Goal: Navigation & Orientation: Find specific page/section

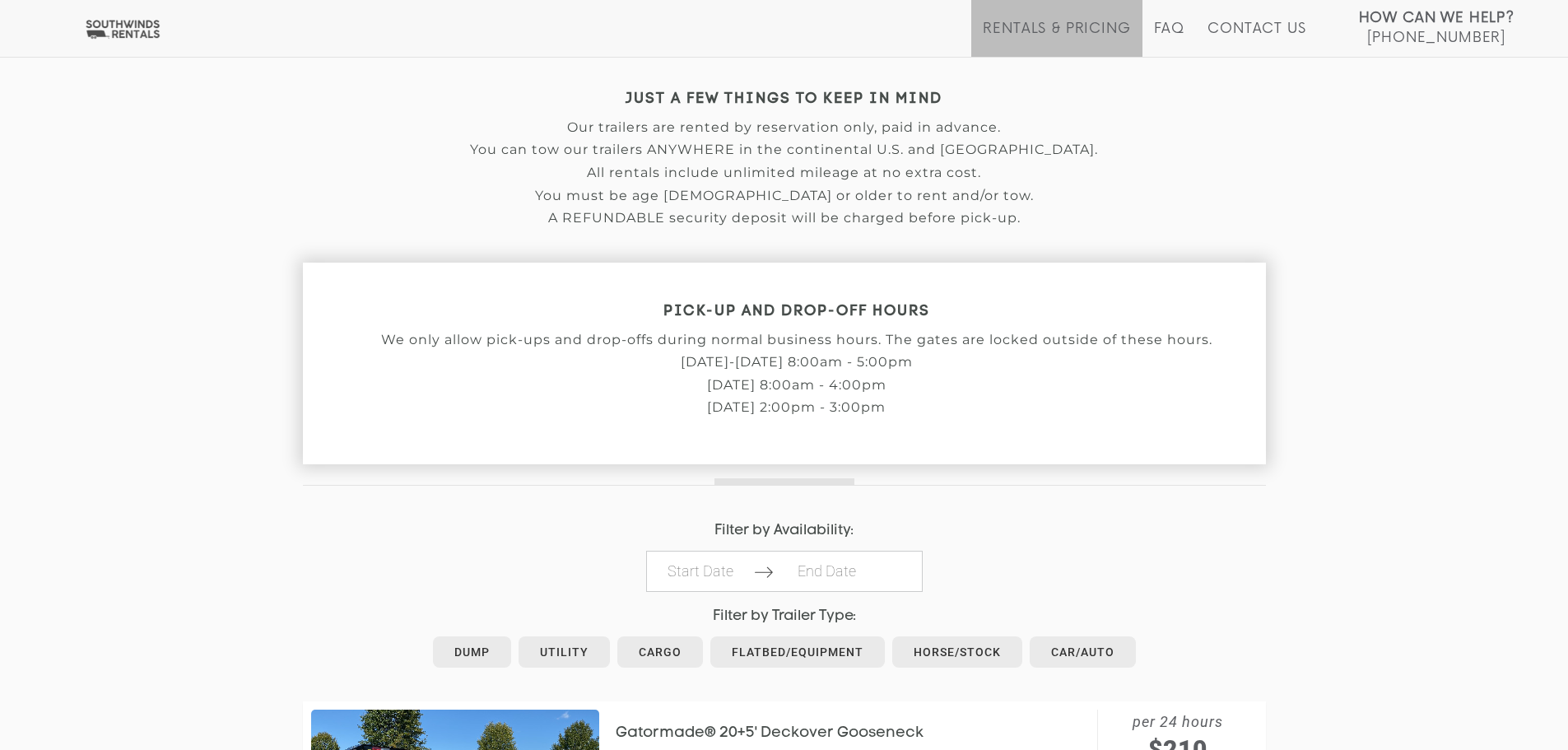
scroll to position [495, 0]
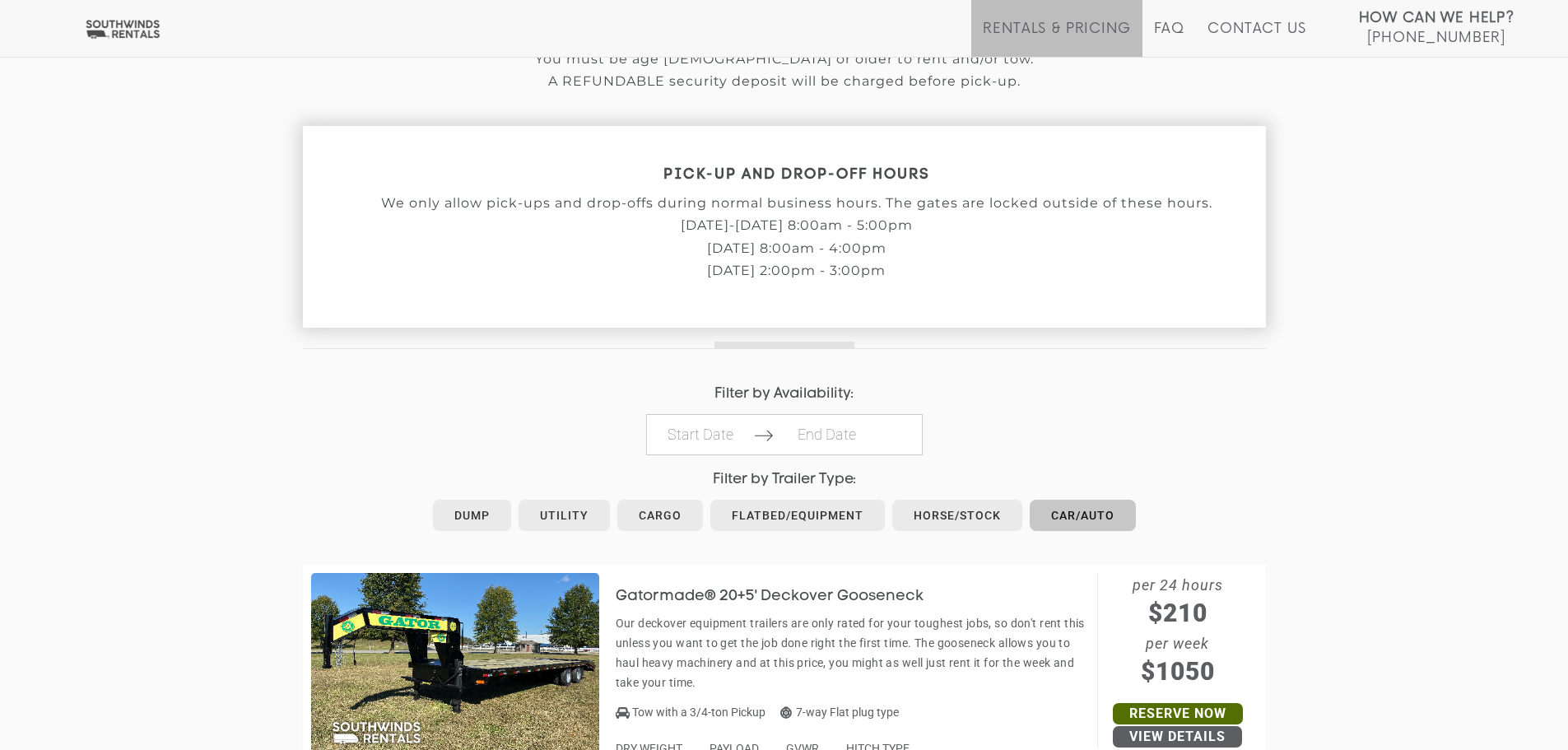
click at [1075, 514] on link "Car/Auto" at bounding box center [1082, 515] width 106 height 32
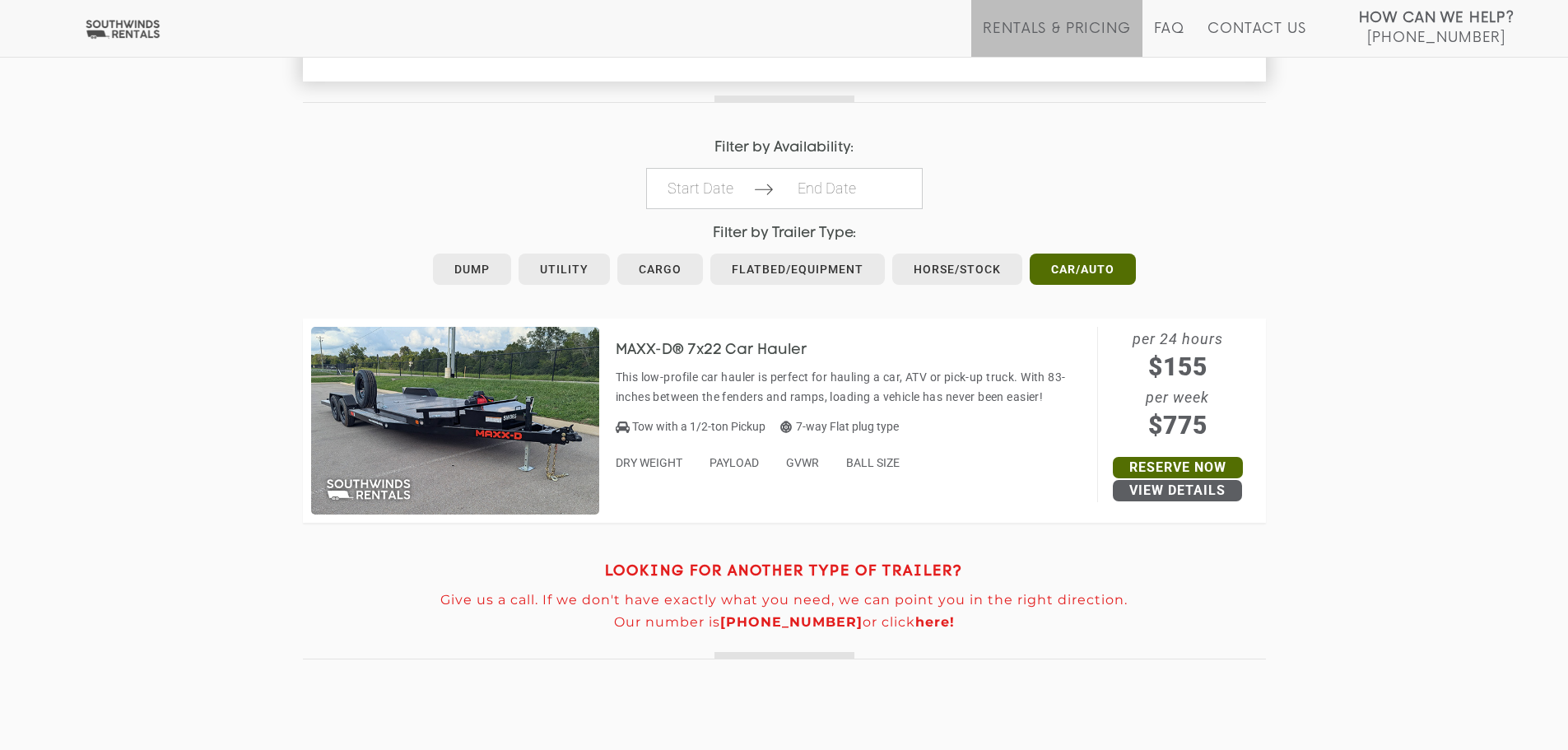
scroll to position [741, 0]
drag, startPoint x: 946, startPoint y: 501, endPoint x: 927, endPoint y: 463, distance: 42.5
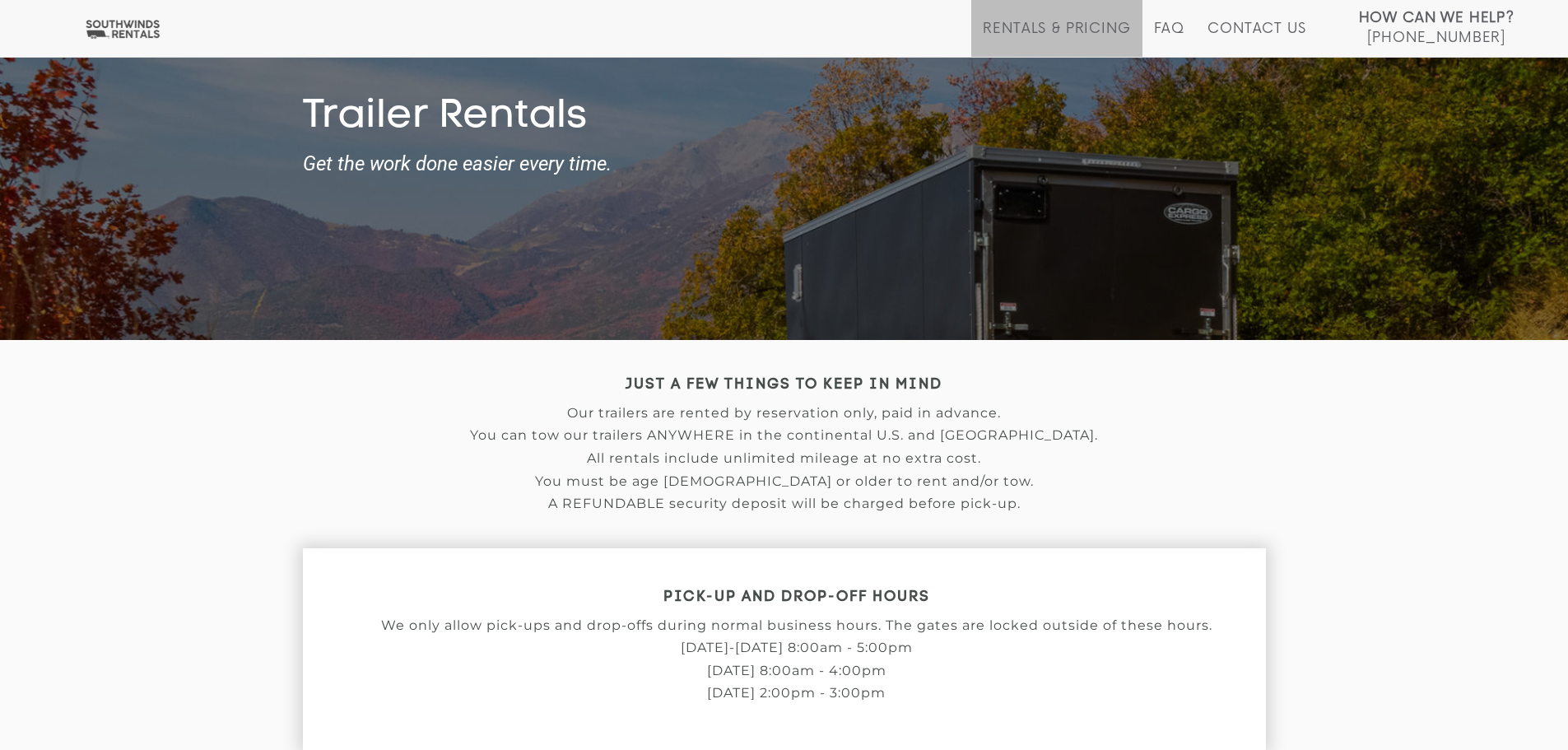
scroll to position [0, 0]
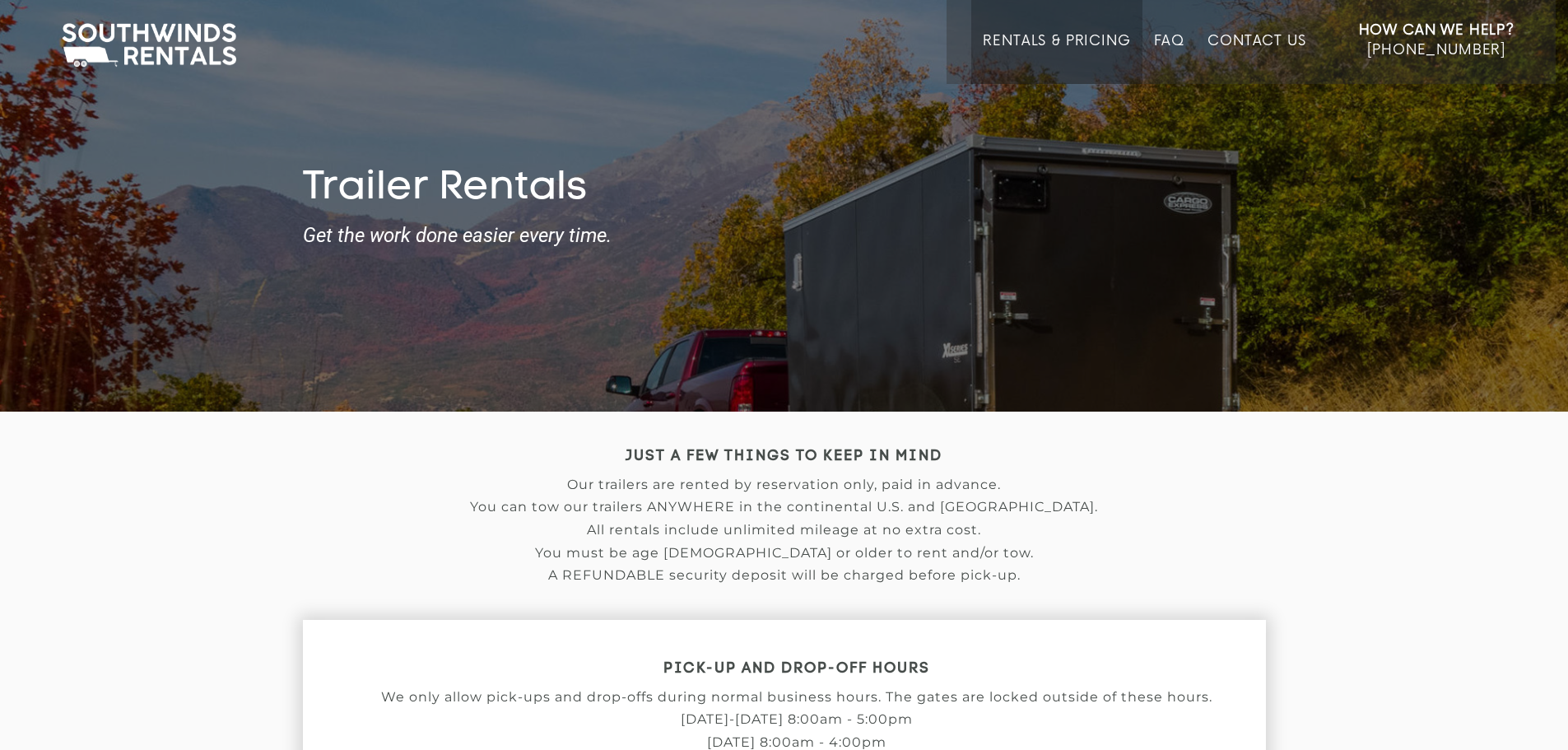
click at [1044, 41] on link "Rentals & Pricing" at bounding box center [1056, 58] width 148 height 51
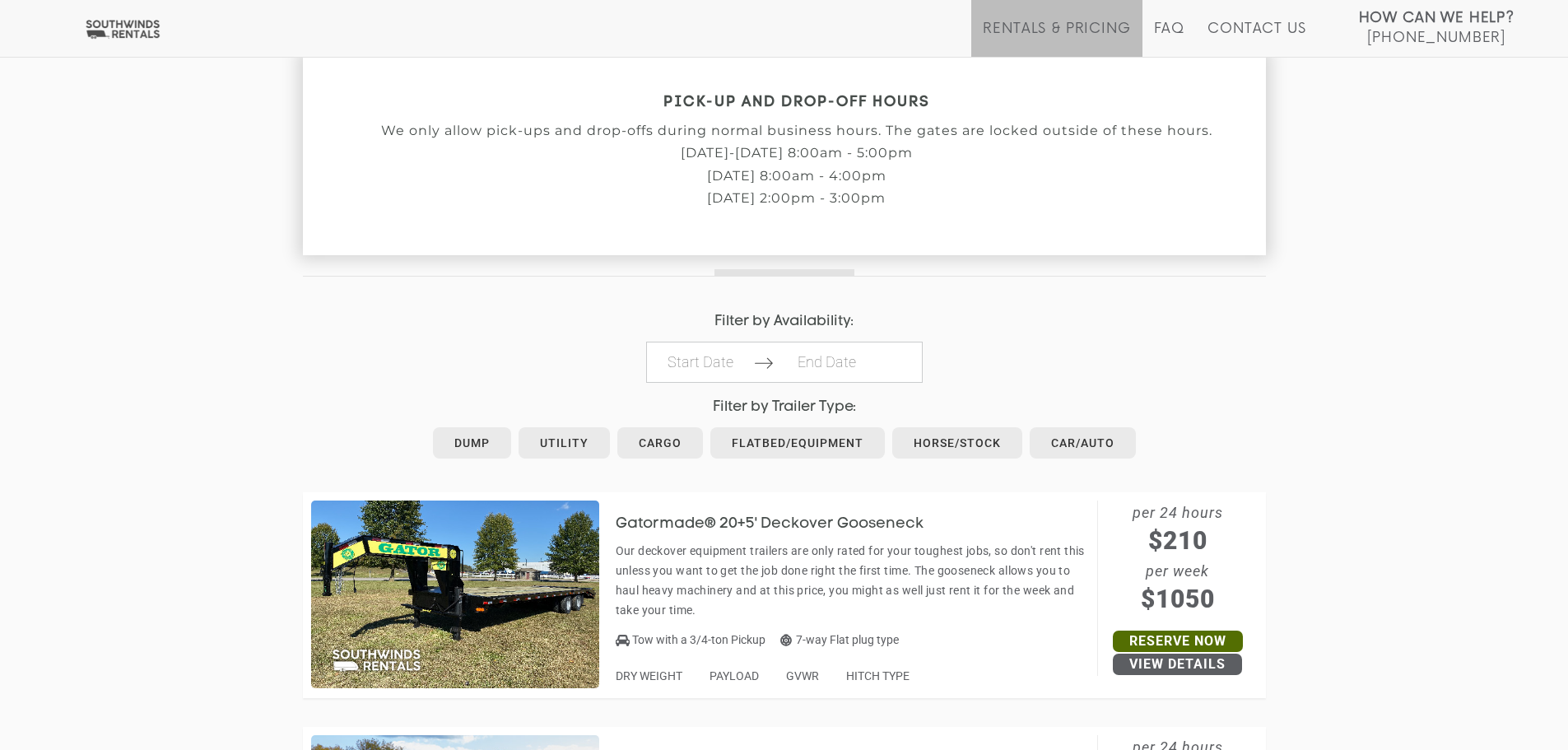
scroll to position [576, 0]
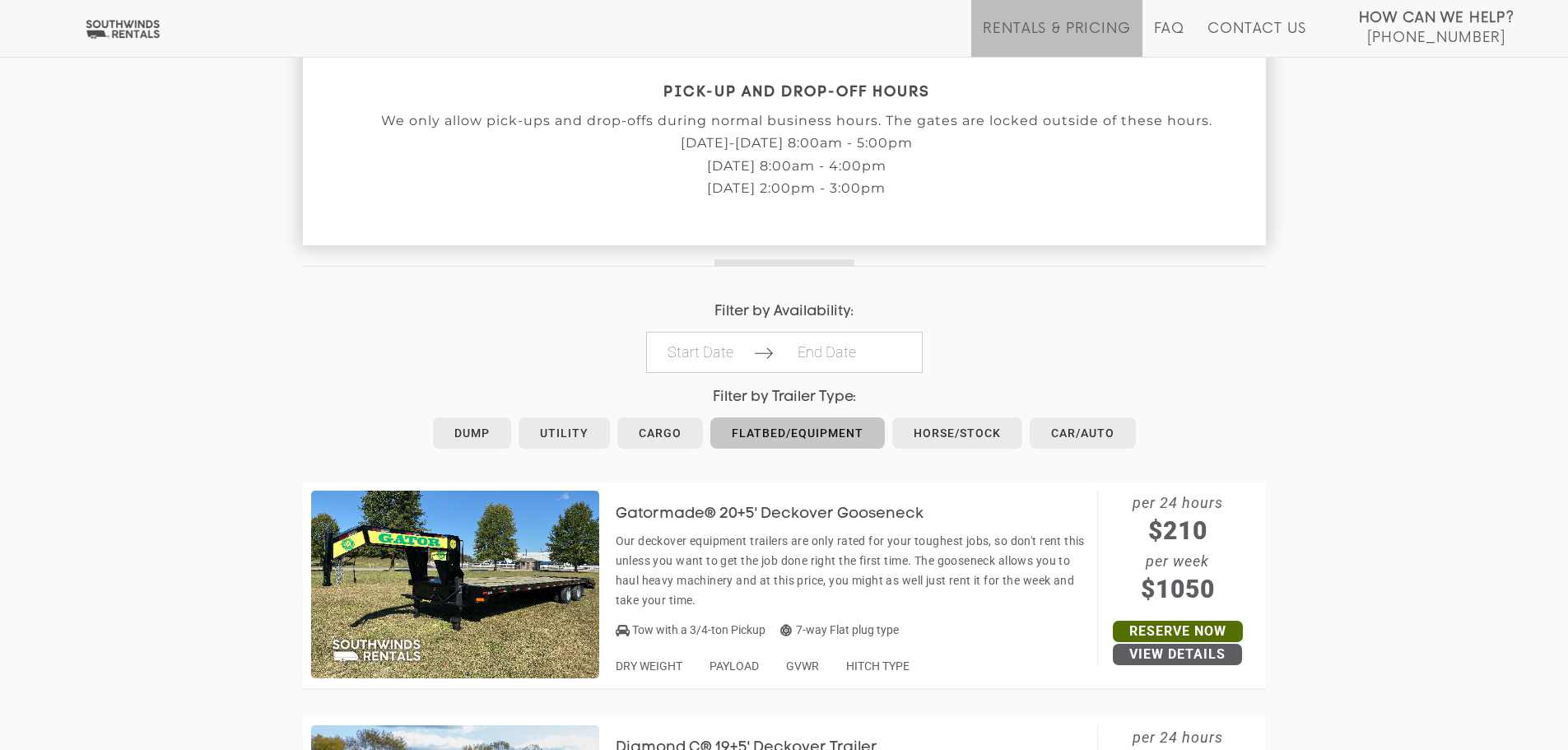
click at [809, 430] on link "Flatbed/Equipment" at bounding box center [798, 433] width 175 height 32
